Goal: Information Seeking & Learning: Find specific fact

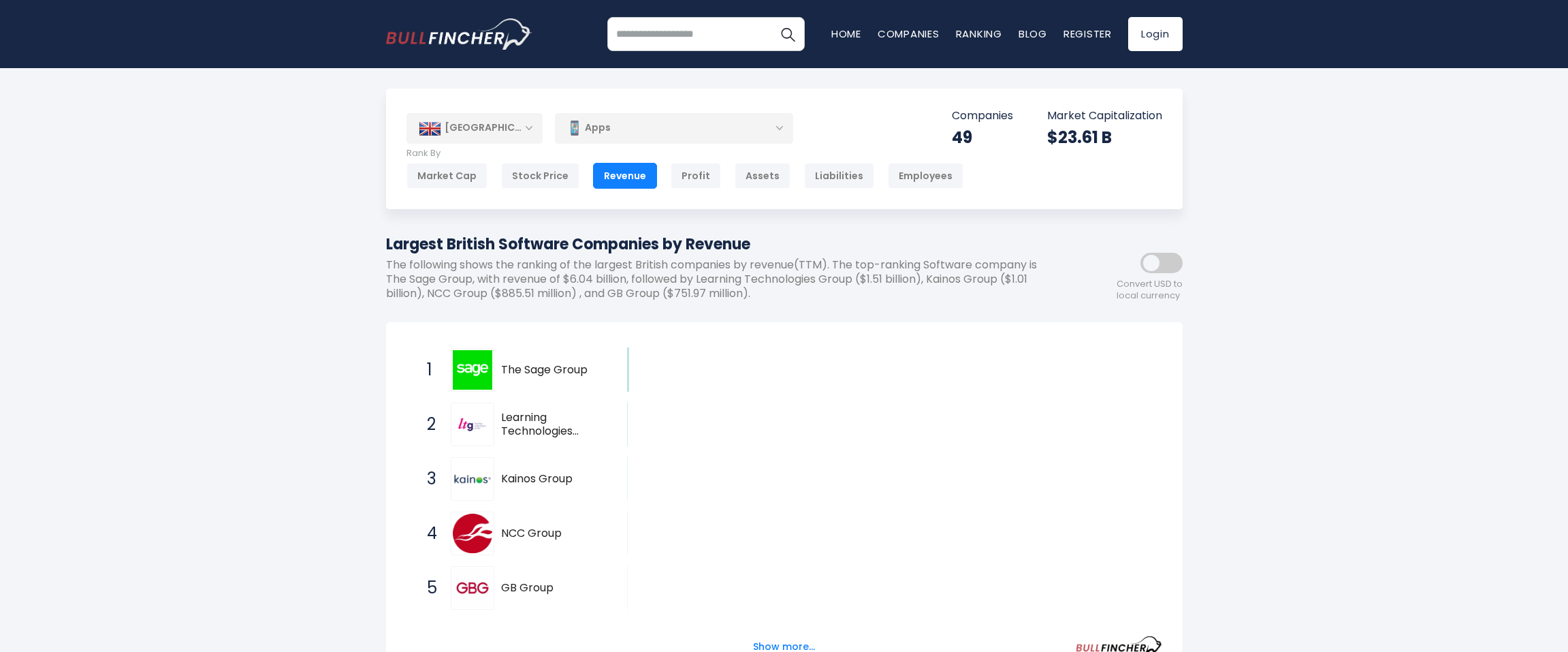
scroll to position [1, 0]
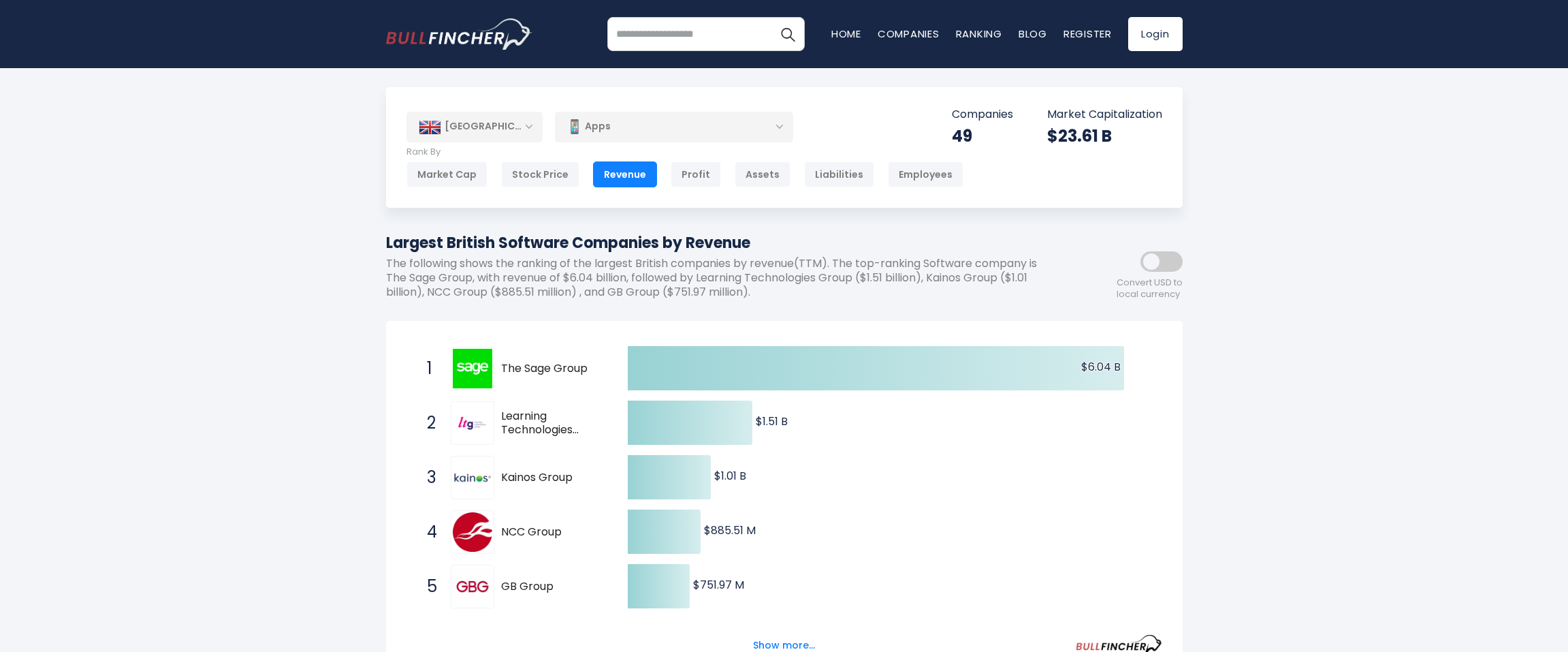
drag, startPoint x: 643, startPoint y: 50, endPoint x: 600, endPoint y: 381, distance: 333.8
click at [600, 381] on body "Home Companies Ranking Blog Register Login Home" at bounding box center [784, 325] width 1568 height 652
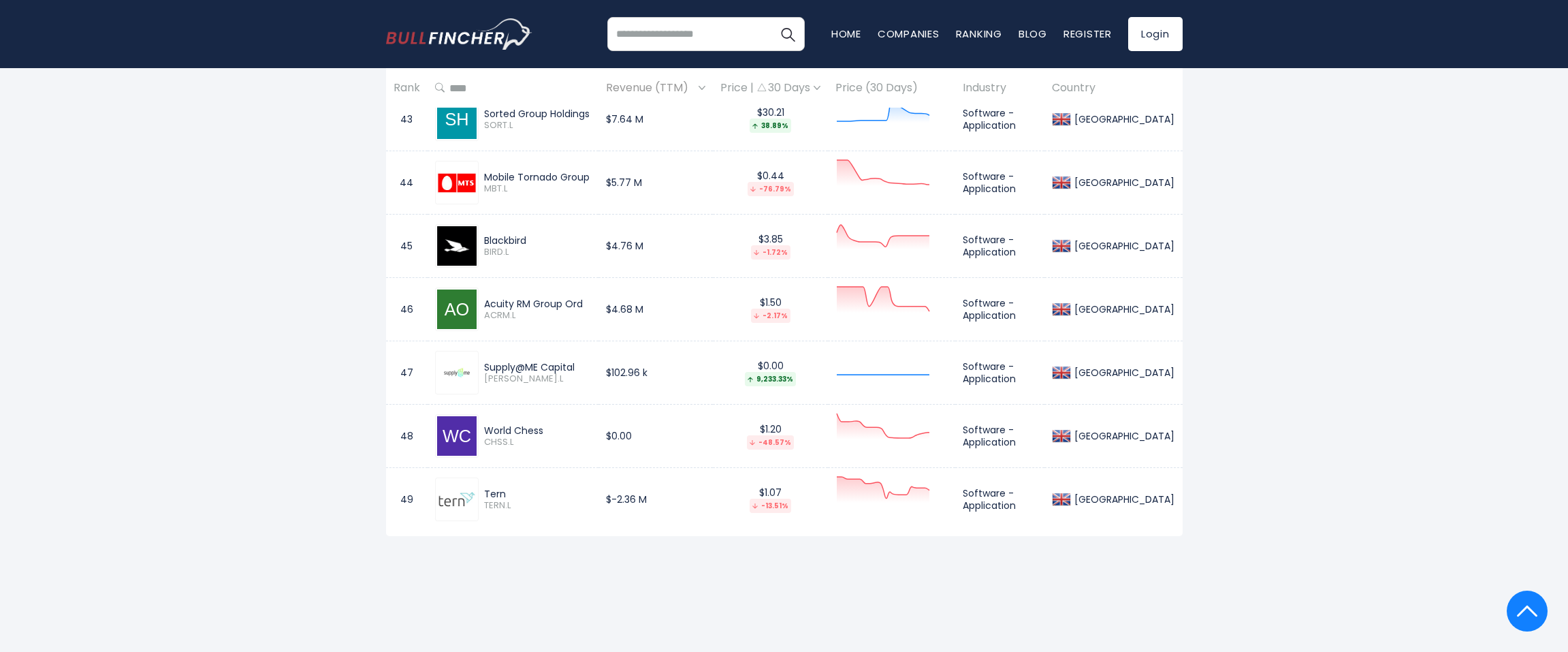
scroll to position [3354, 0]
click at [637, 169] on td "$5.77 M" at bounding box center [656, 181] width 114 height 63
click at [476, 176] on img at bounding box center [457, 181] width 39 height 23
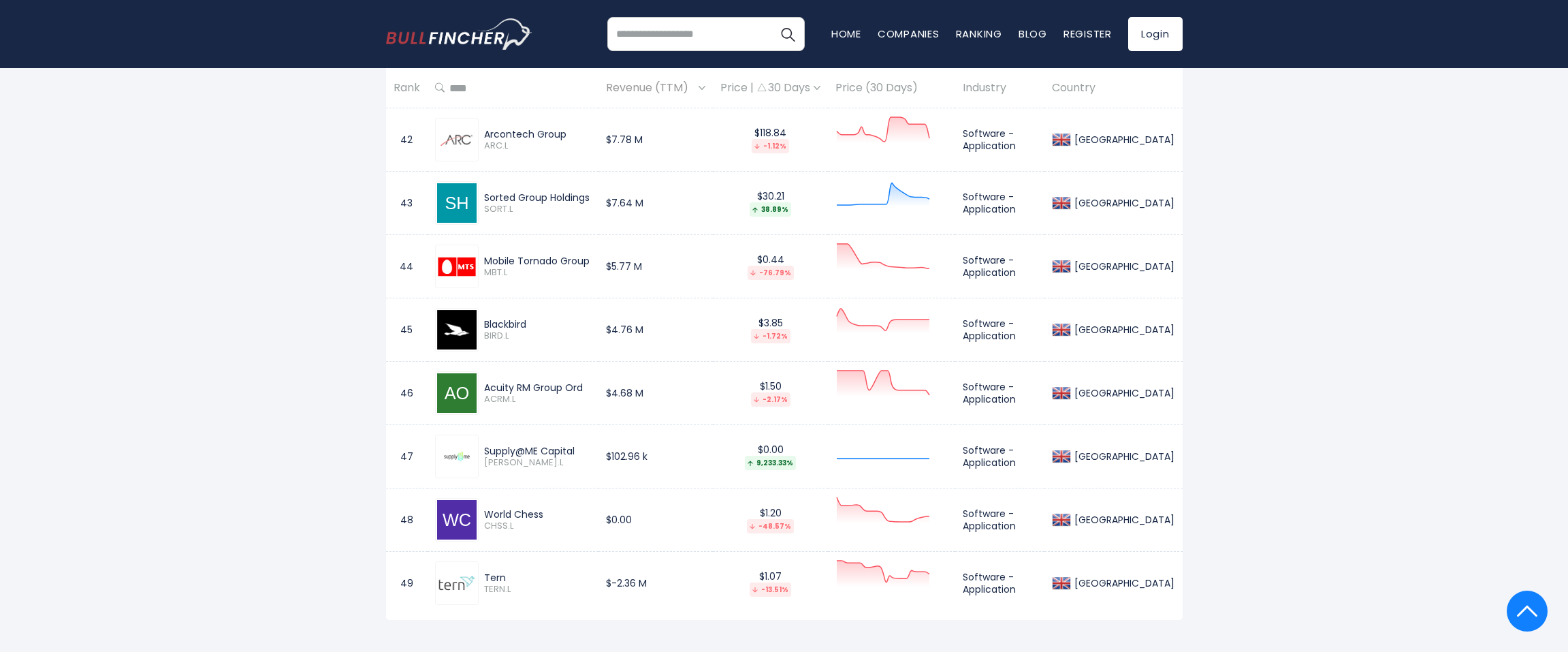
scroll to position [3270, 0]
drag, startPoint x: 378, startPoint y: 445, endPoint x: 540, endPoint y: 378, distance: 175.3
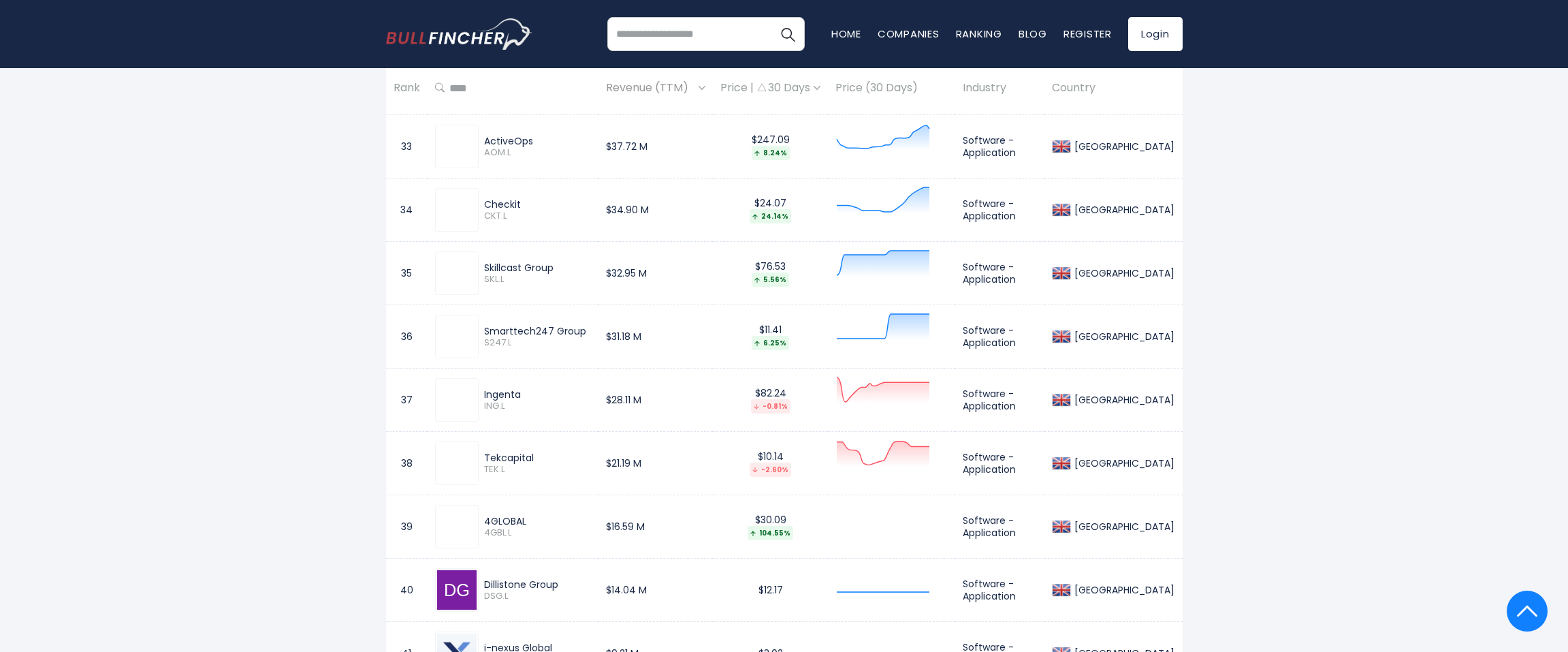
scroll to position [2693, 0]
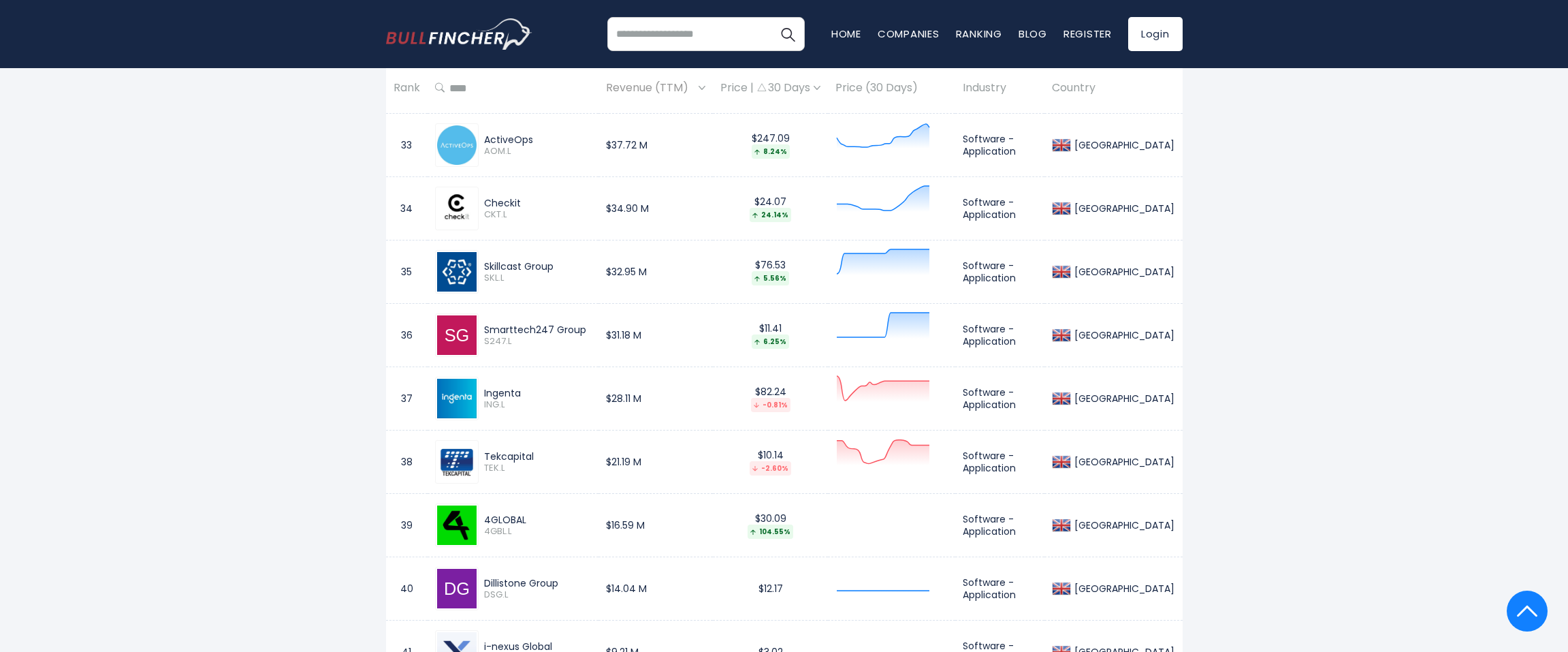
drag, startPoint x: 402, startPoint y: 196, endPoint x: 603, endPoint y: 340, distance: 247.3
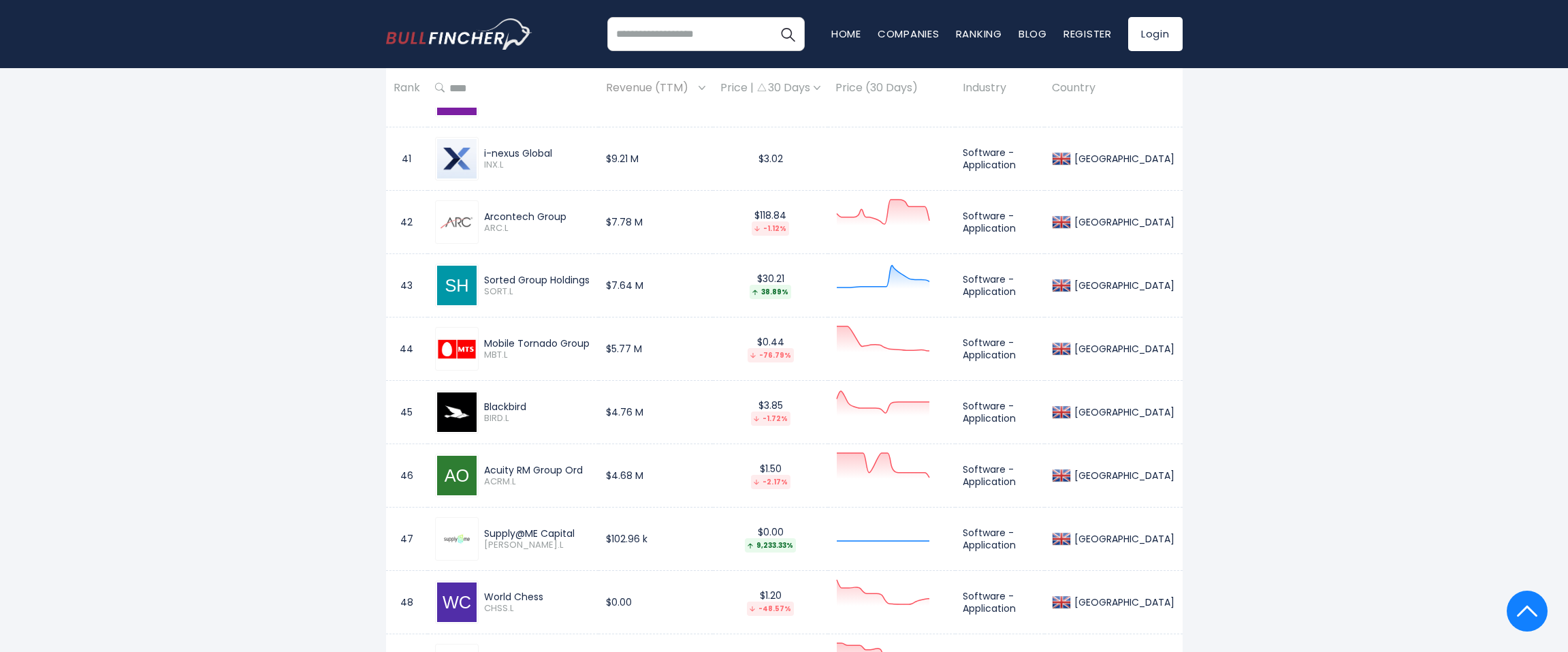
scroll to position [3174, 0]
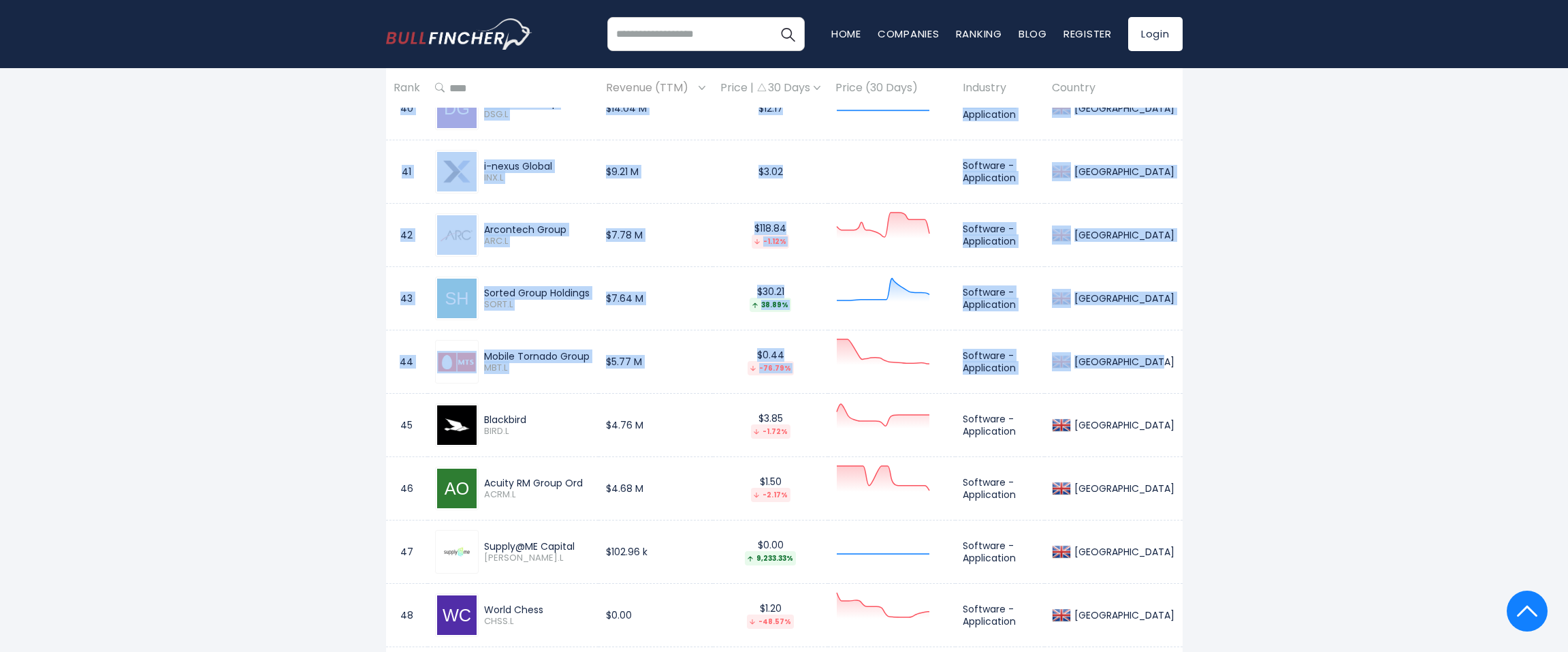
click at [1179, 365] on td "[GEOGRAPHIC_DATA]" at bounding box center [1113, 362] width 138 height 63
copy tbody "34 Checkit CKT.L $34.90 M $24.07 24.14% Software - Application [GEOGRAPHIC_DATA…"
